Goal: Information Seeking & Learning: Check status

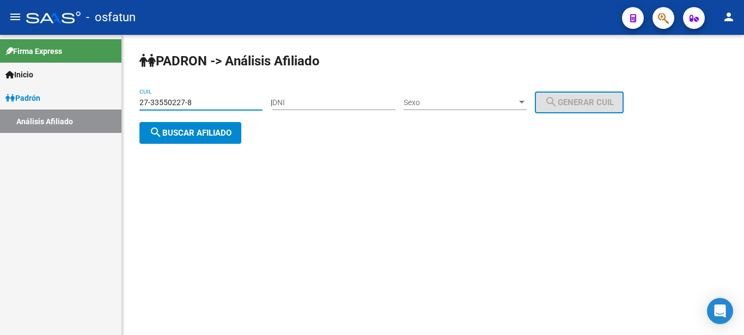
drag, startPoint x: 213, startPoint y: 101, endPoint x: 108, endPoint y: 98, distance: 105.7
click at [139, 99] on input "27-33550227-8" at bounding box center [200, 102] width 123 height 9
type input "27-43775222-8"
click at [212, 139] on button "search Buscar afiliado" at bounding box center [190, 133] width 102 height 22
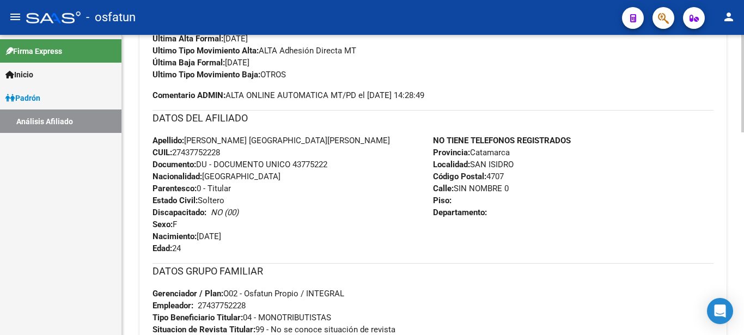
scroll to position [472, 0]
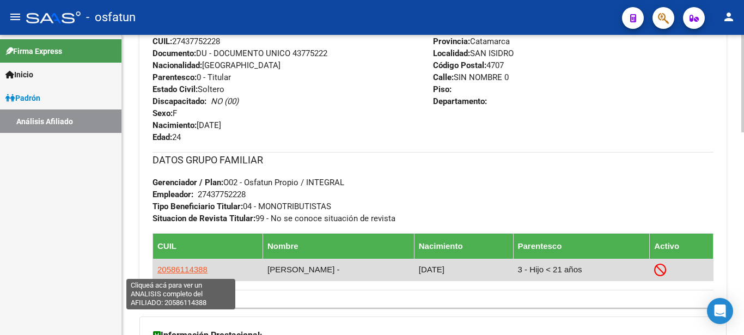
click at [177, 267] on span "20586114388" at bounding box center [182, 269] width 50 height 9
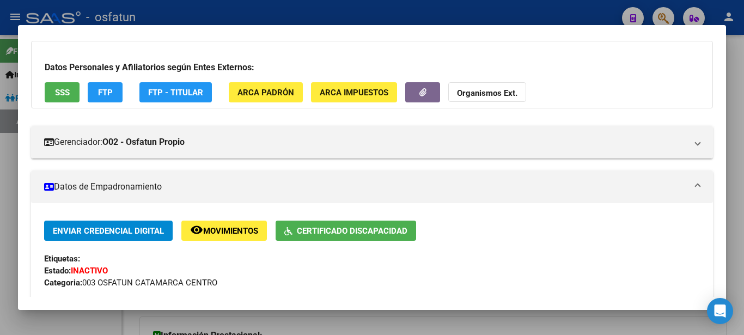
scroll to position [0, 0]
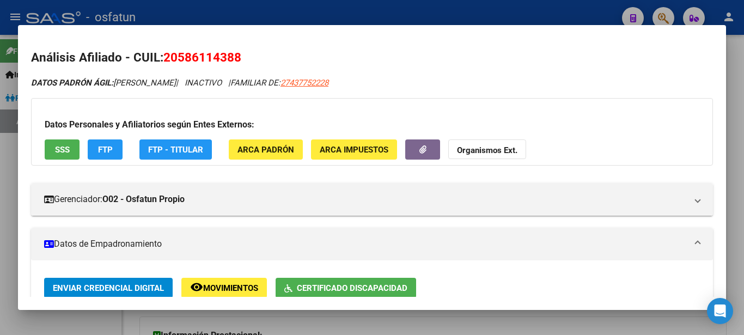
drag, startPoint x: 167, startPoint y: 54, endPoint x: 247, endPoint y: 59, distance: 79.6
click at [247, 59] on h2 "Análisis Afiliado - CUIL: 20586114388" at bounding box center [372, 57] width 682 height 19
click at [469, 154] on strong "Organismos Ext." at bounding box center [487, 150] width 60 height 10
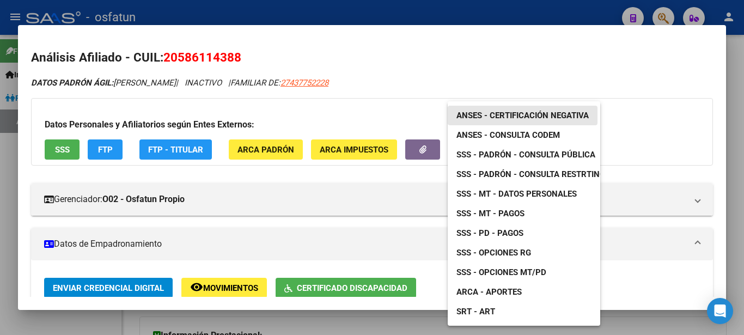
click at [504, 117] on span "ANSES - Certificación Negativa" at bounding box center [522, 116] width 132 height 10
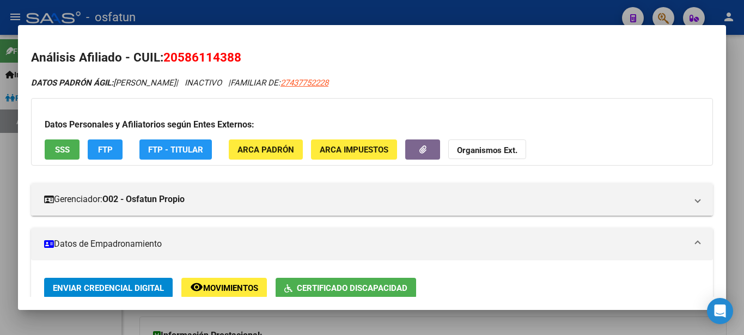
click at [743, 111] on div at bounding box center [372, 167] width 744 height 335
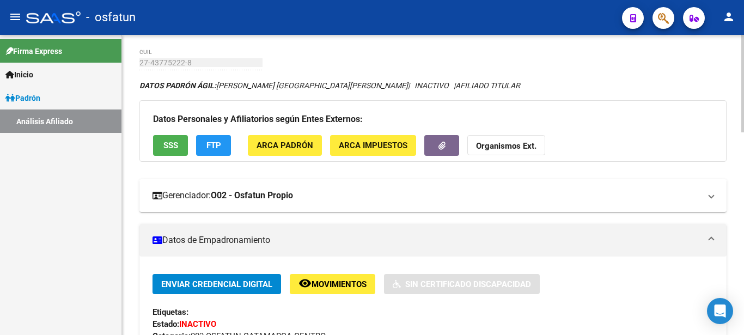
scroll to position [28, 0]
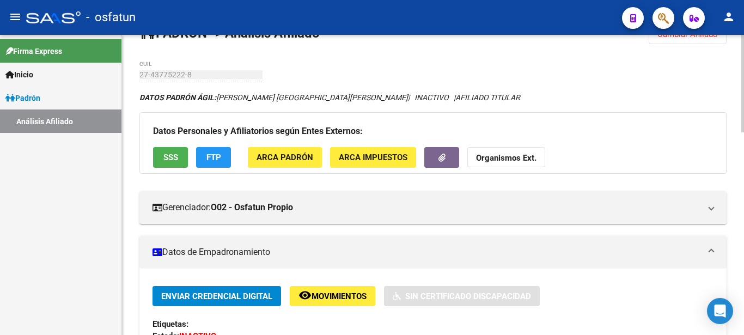
click at [481, 160] on strong "Organismos Ext." at bounding box center [506, 159] width 60 height 10
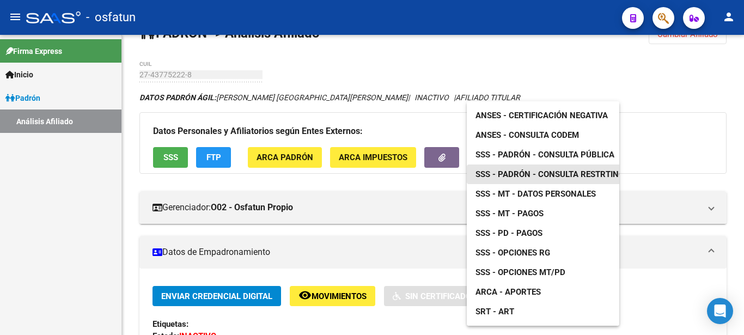
click at [497, 173] on span "SSS - Padrón - Consulta Restrtingida" at bounding box center [556, 174] width 162 height 10
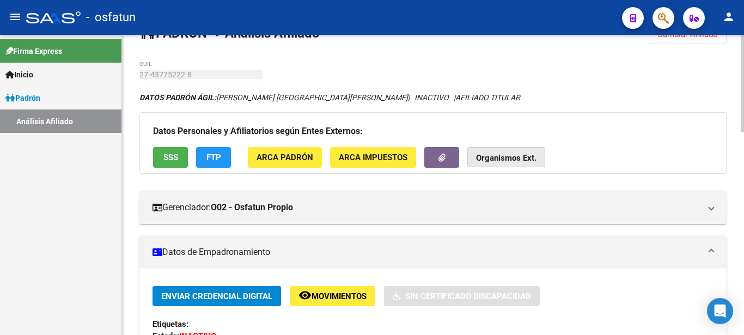
click at [482, 158] on strong "Organismos Ext." at bounding box center [506, 159] width 60 height 10
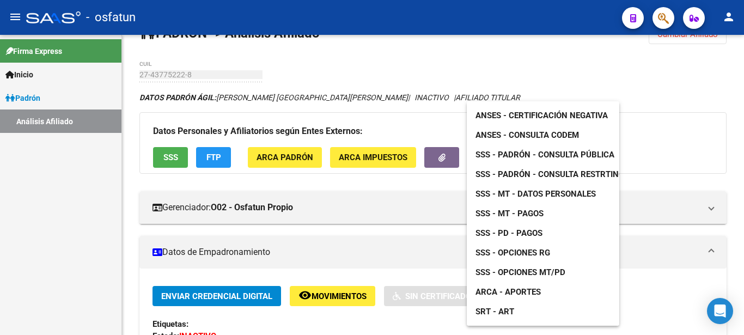
click at [516, 198] on span "SSS - MT - Datos Personales" at bounding box center [535, 194] width 120 height 10
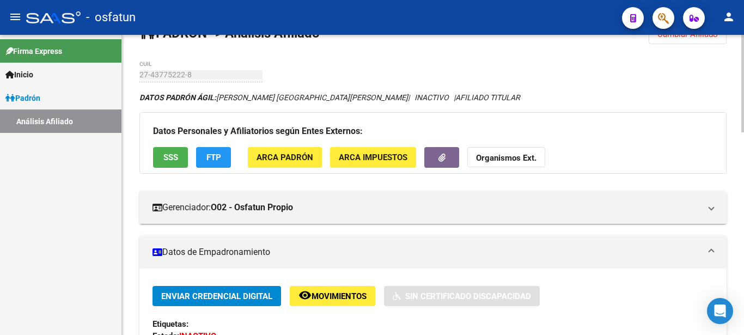
click at [474, 156] on button "Organismos Ext." at bounding box center [506, 157] width 78 height 20
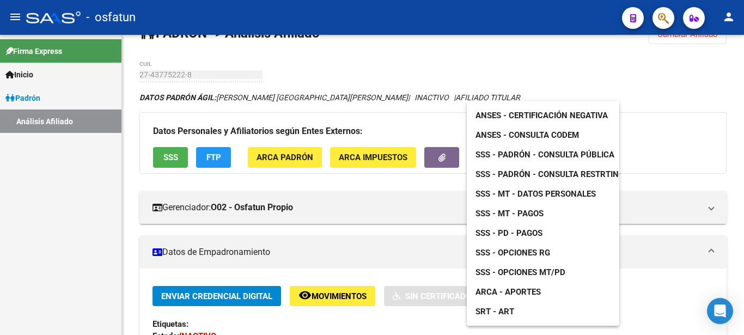
click at [531, 269] on span "SSS - Opciones MT/PD" at bounding box center [520, 272] width 90 height 10
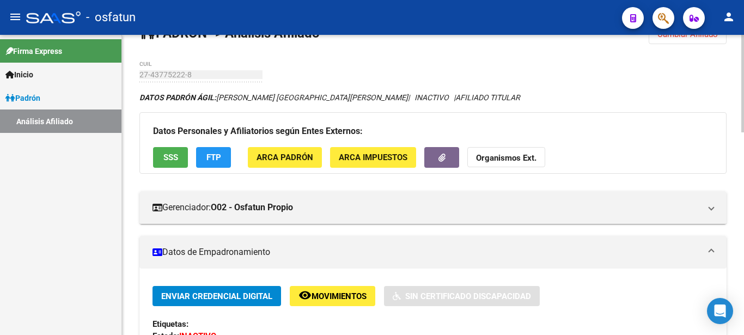
click at [476, 154] on strong "Organismos Ext." at bounding box center [506, 159] width 60 height 10
